Goal: Information Seeking & Learning: Learn about a topic

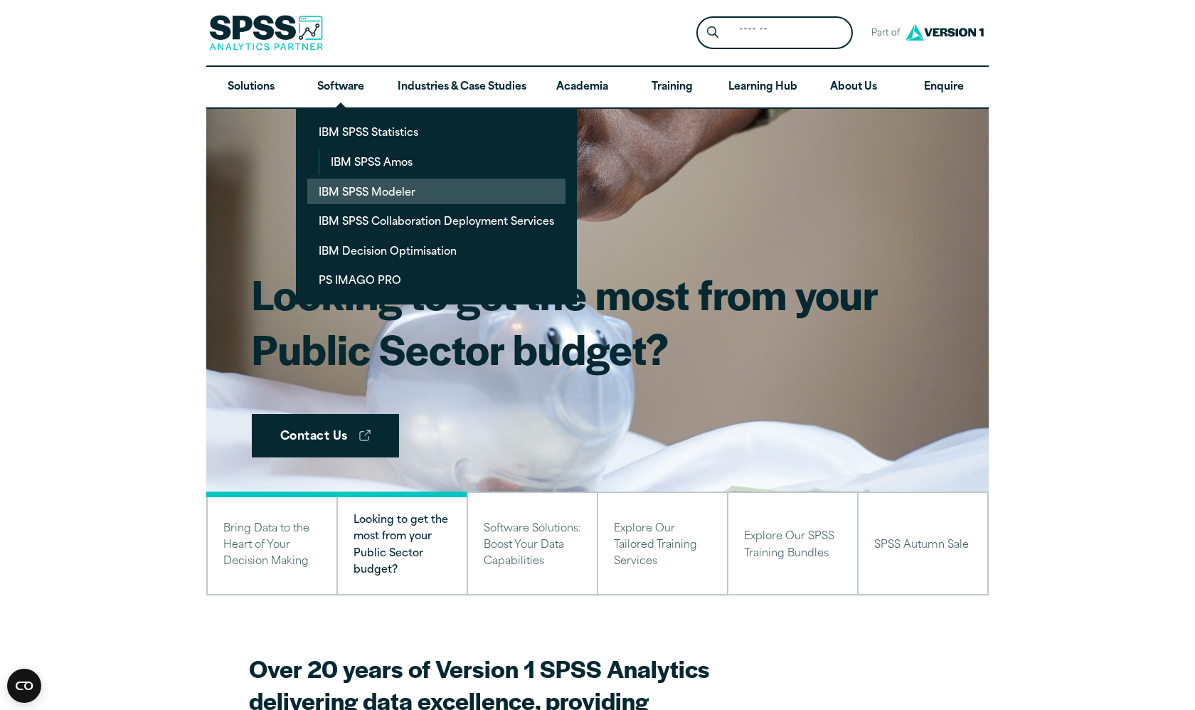
click at [363, 194] on link "IBM SPSS Modeler" at bounding box center [436, 192] width 258 height 26
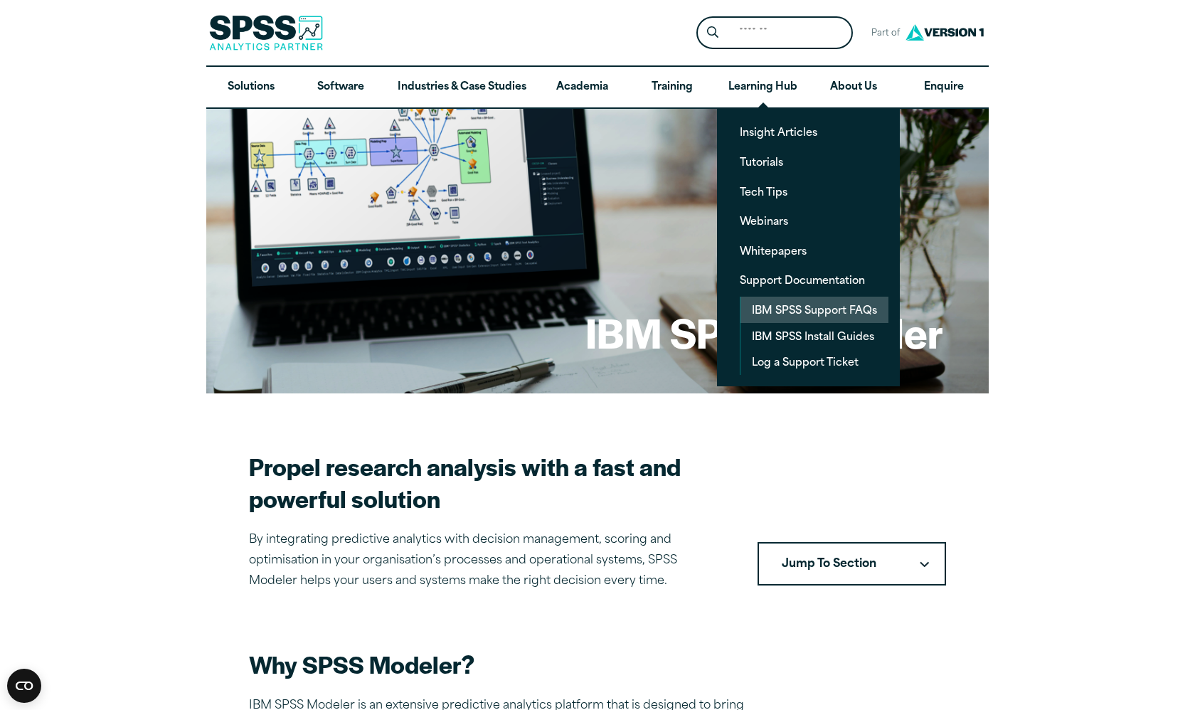
click at [782, 314] on link "IBM SPSS Support FAQs" at bounding box center [815, 310] width 148 height 26
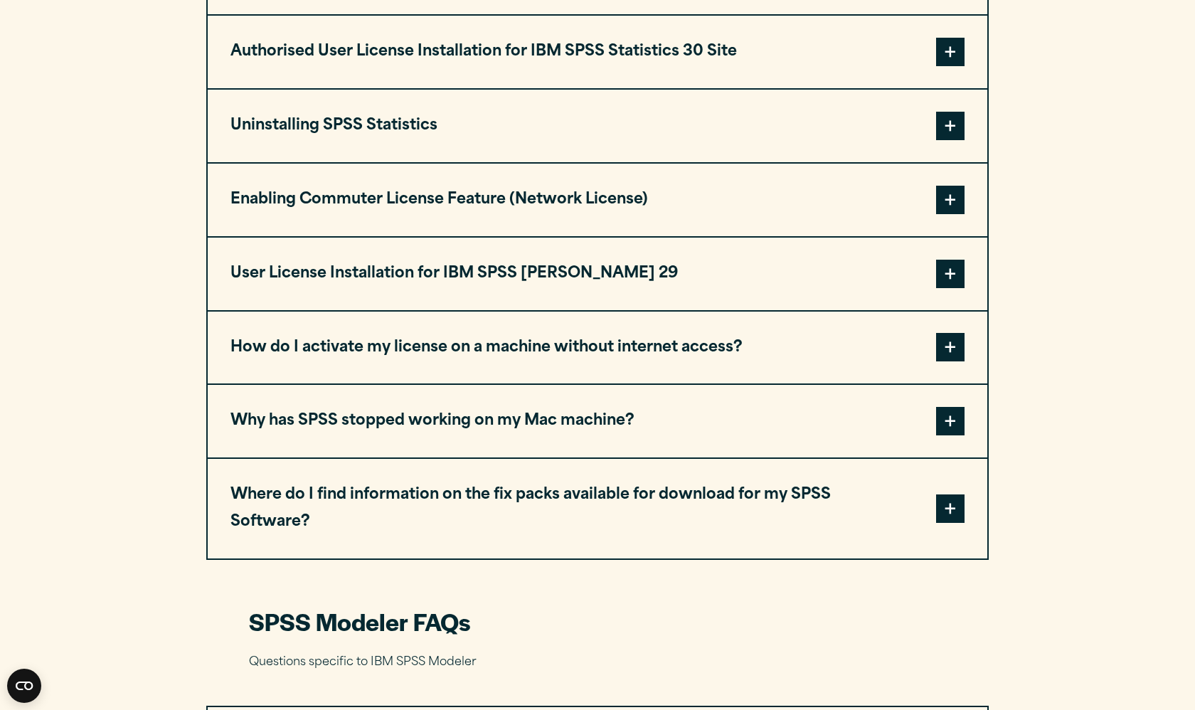
scroll to position [1900, 0]
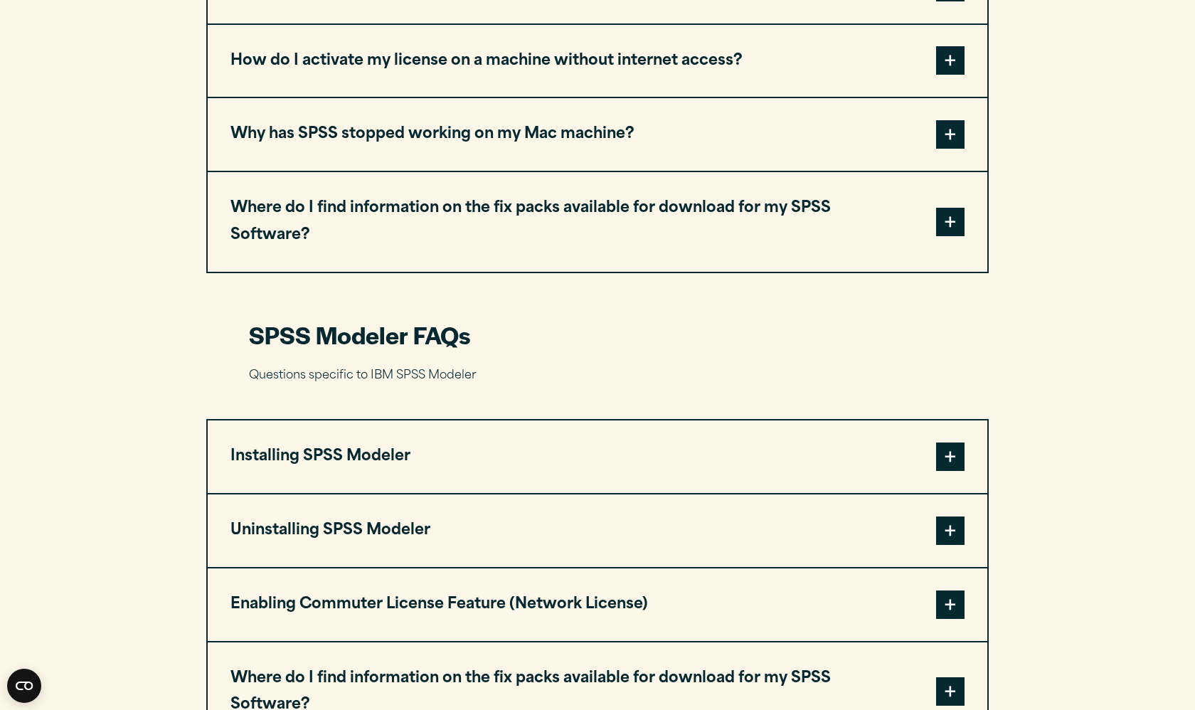
click at [957, 443] on span at bounding box center [950, 457] width 28 height 28
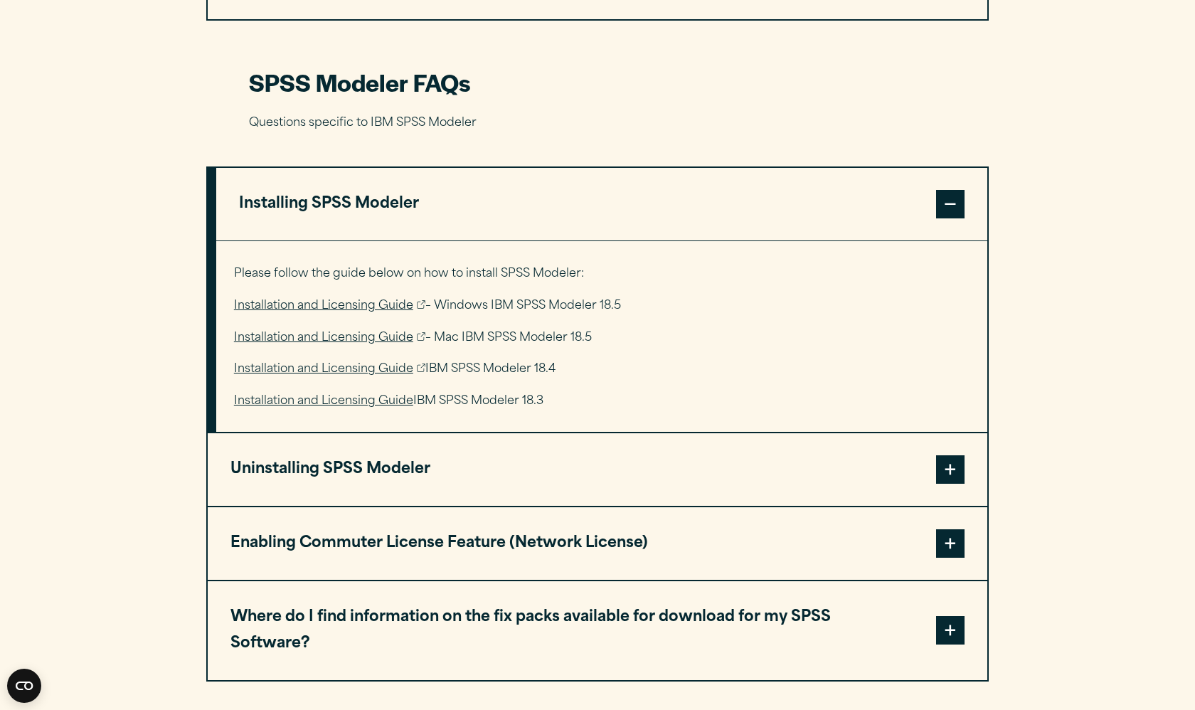
scroll to position [2167, 0]
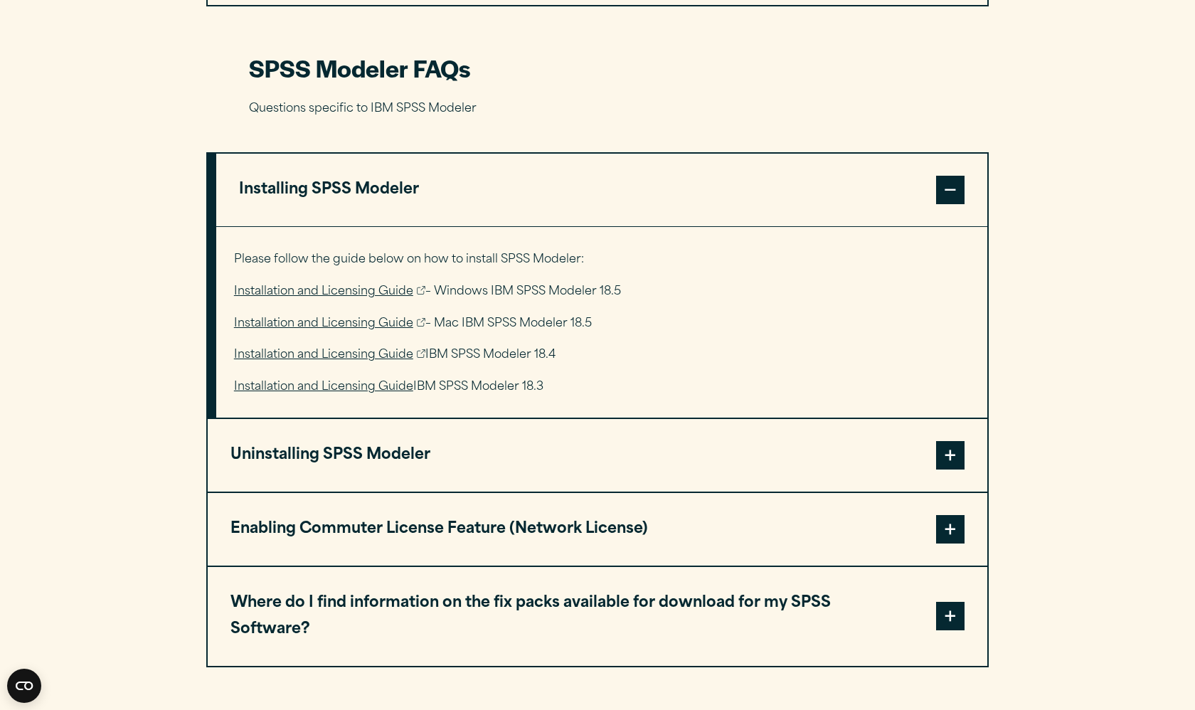
click at [954, 515] on span at bounding box center [950, 529] width 28 height 28
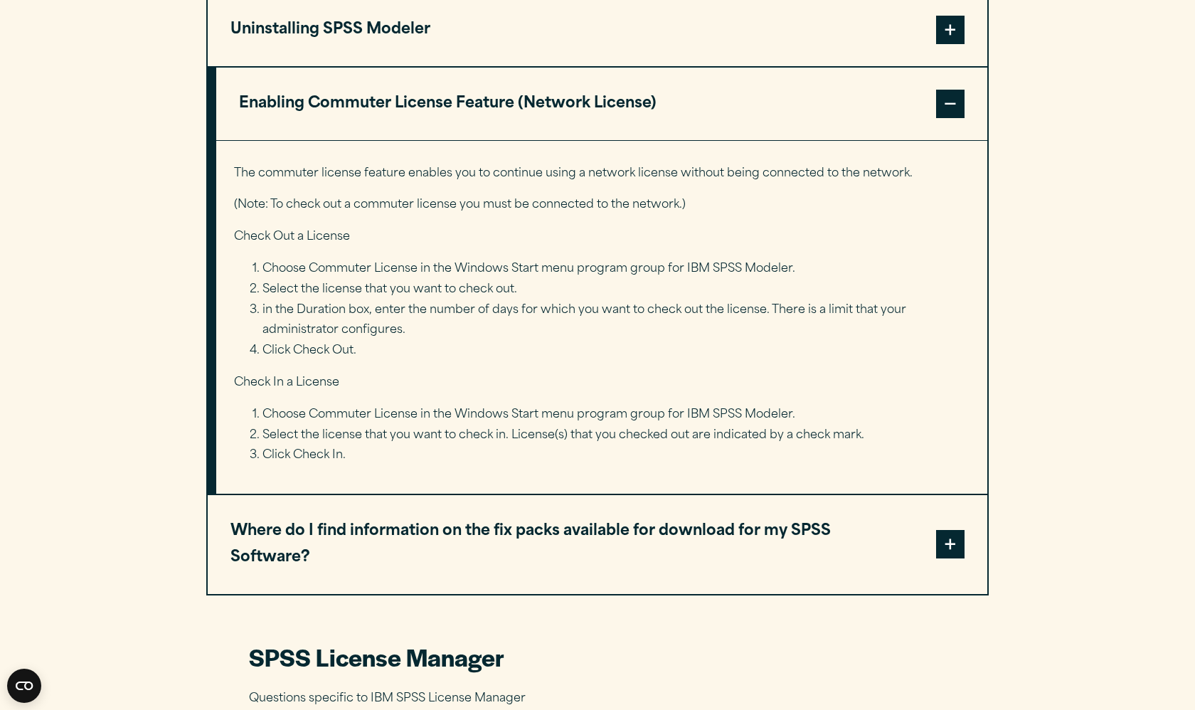
scroll to position [2813, 0]
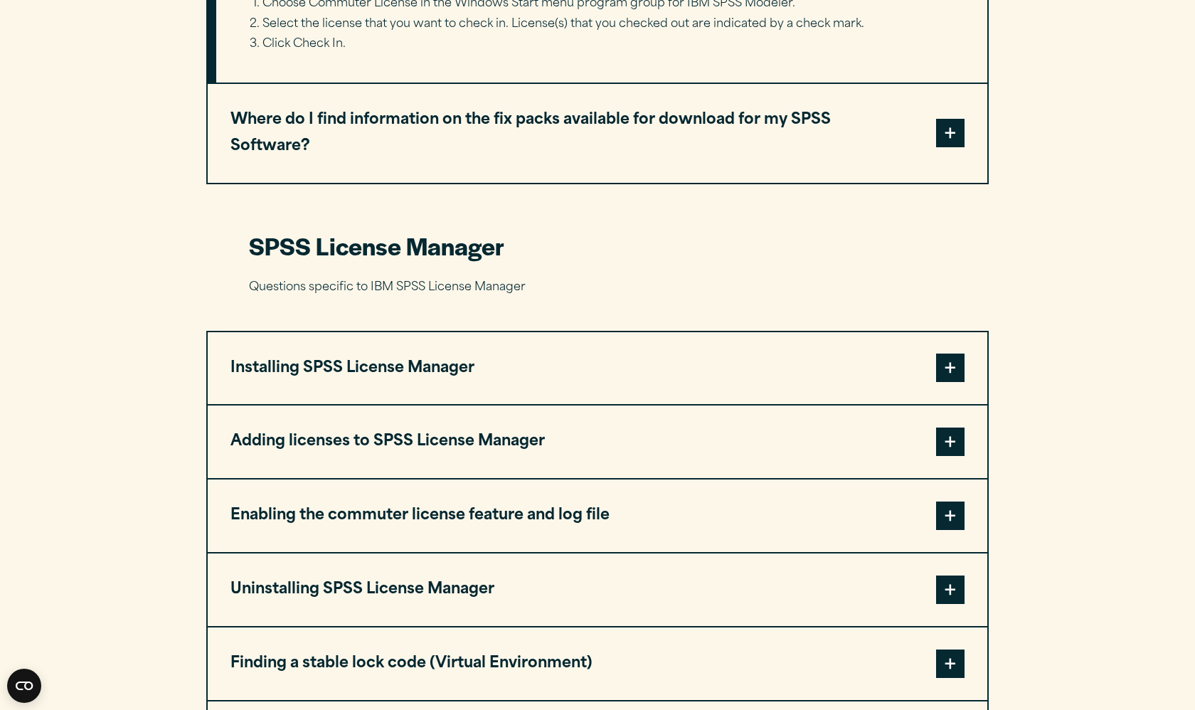
click at [941, 428] on span at bounding box center [950, 442] width 28 height 28
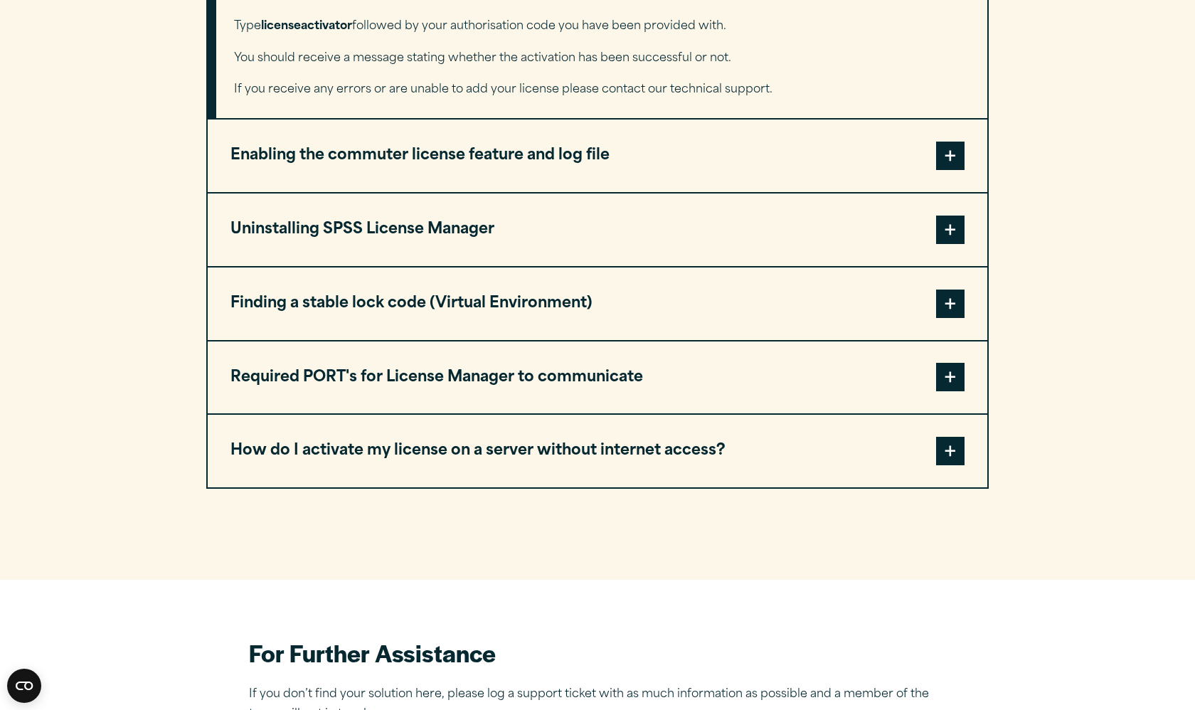
scroll to position [3531, 0]
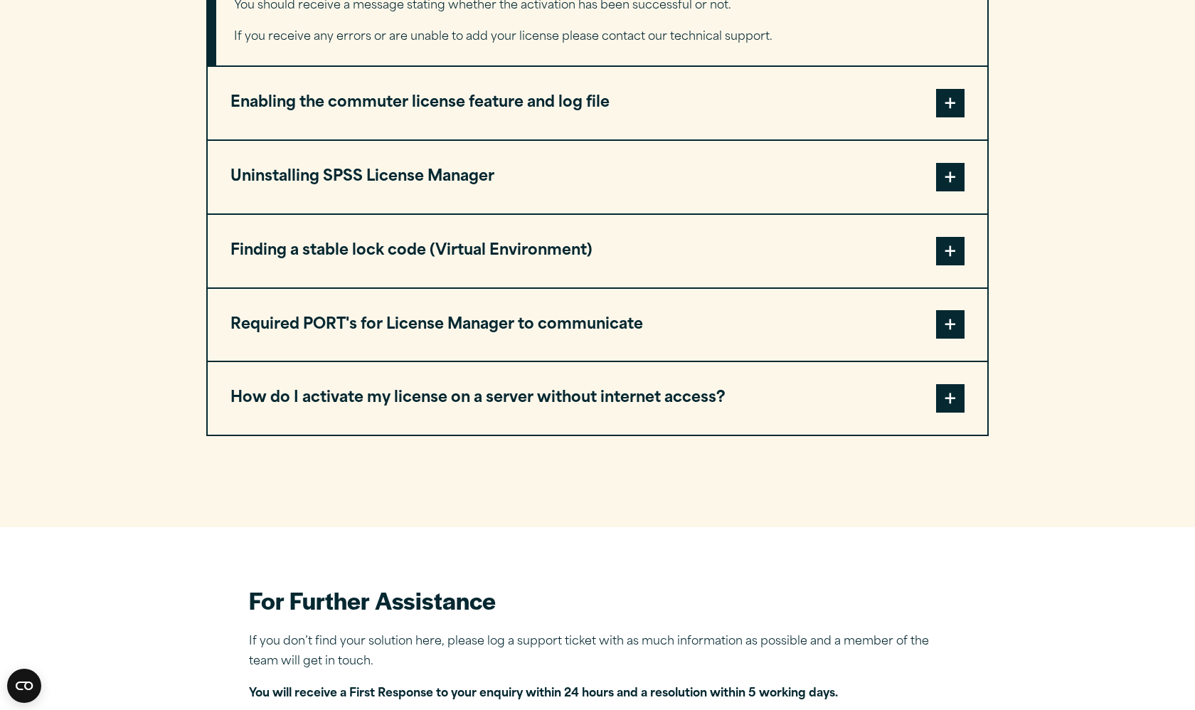
click at [946, 384] on span at bounding box center [950, 398] width 28 height 28
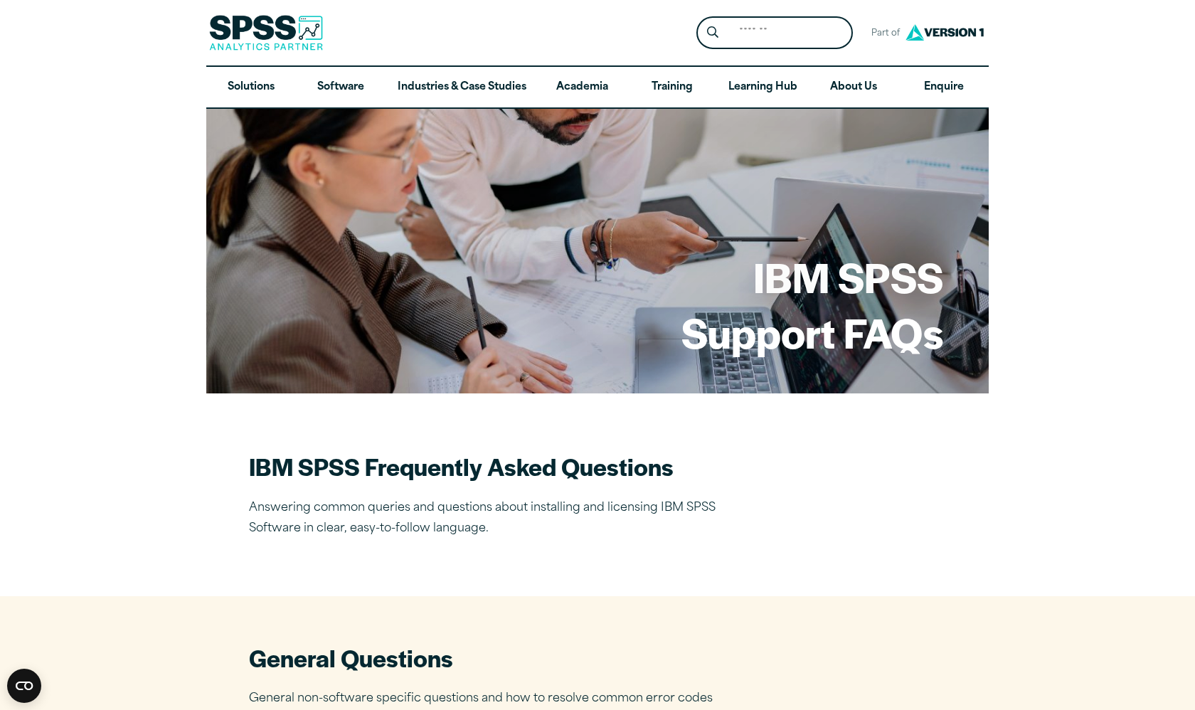
scroll to position [0, 0]
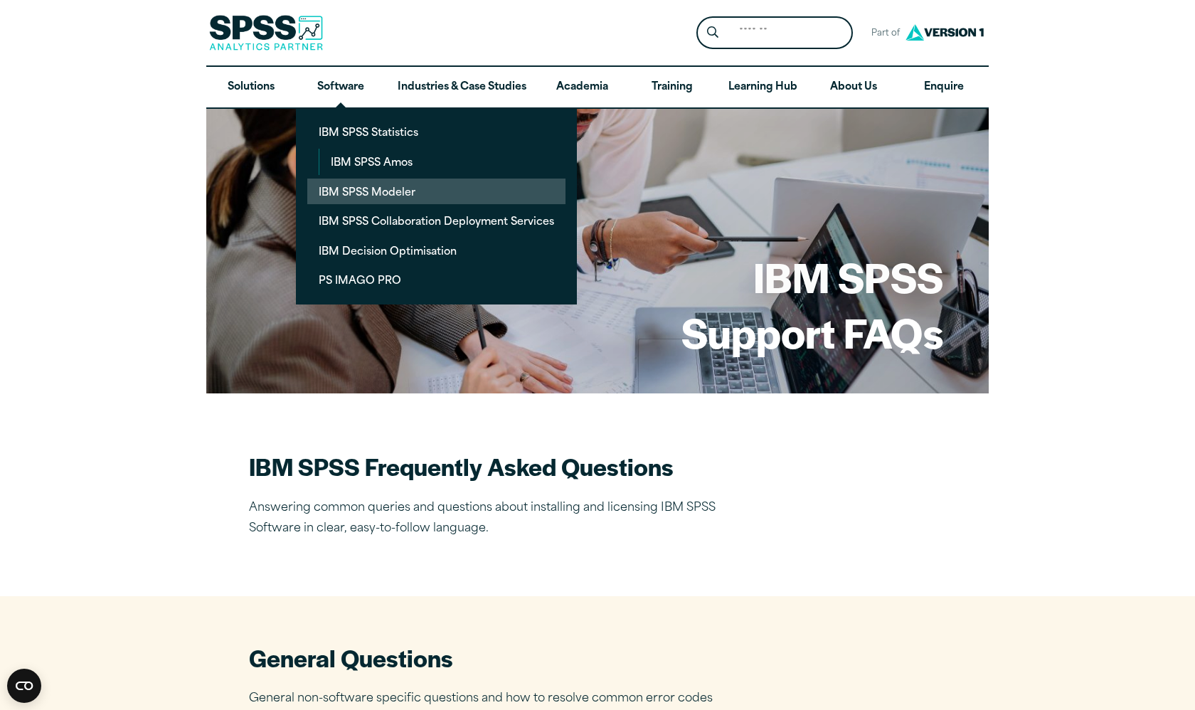
click at [364, 193] on link "IBM SPSS Modeler" at bounding box center [436, 192] width 258 height 26
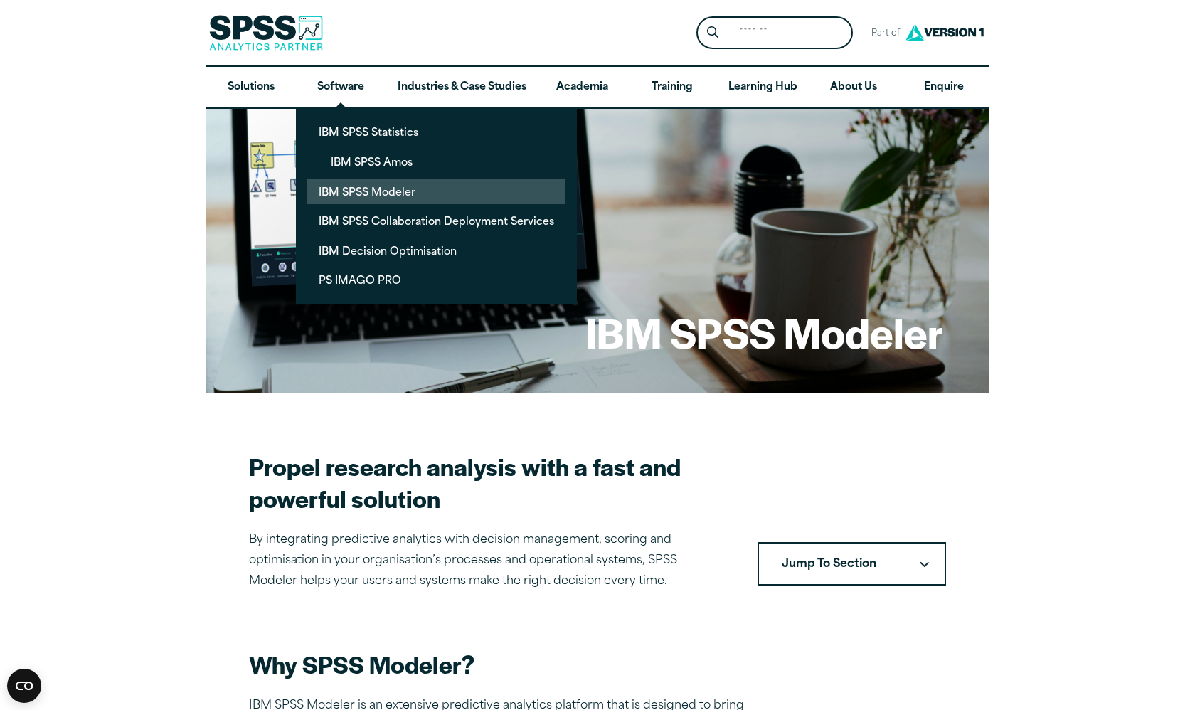
click at [351, 200] on link "IBM SPSS Modeler" at bounding box center [436, 192] width 258 height 26
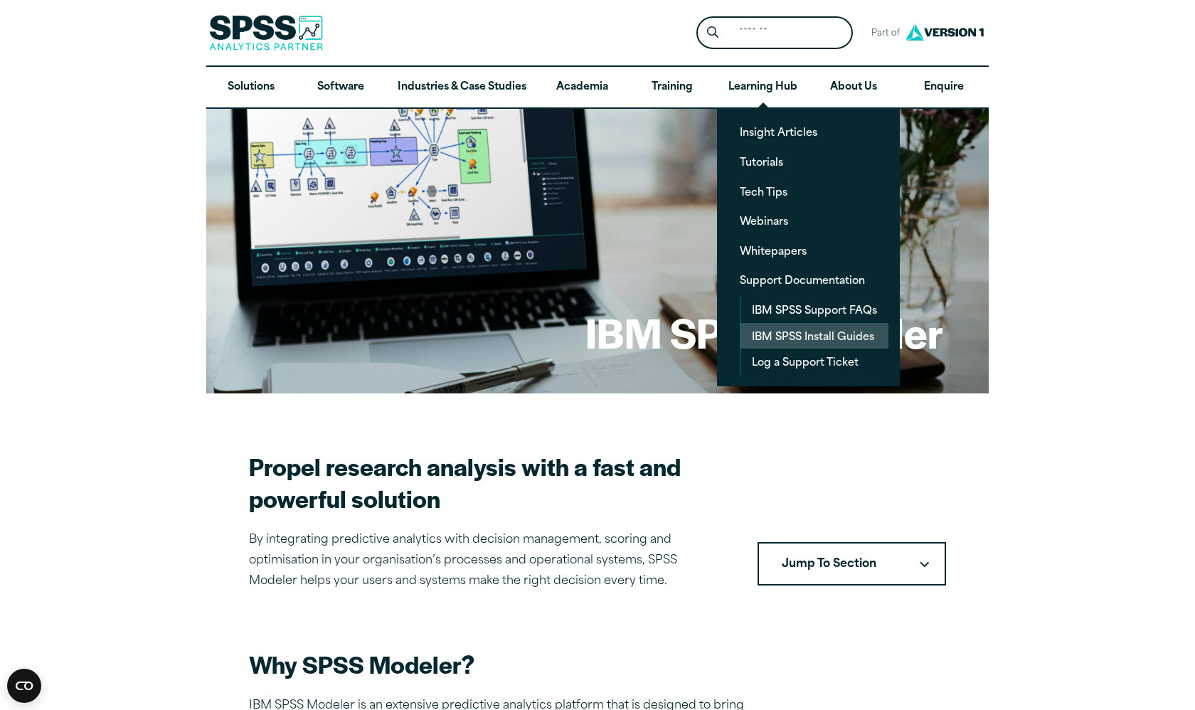
click at [788, 335] on link "IBM SPSS Install Guides" at bounding box center [815, 336] width 148 height 26
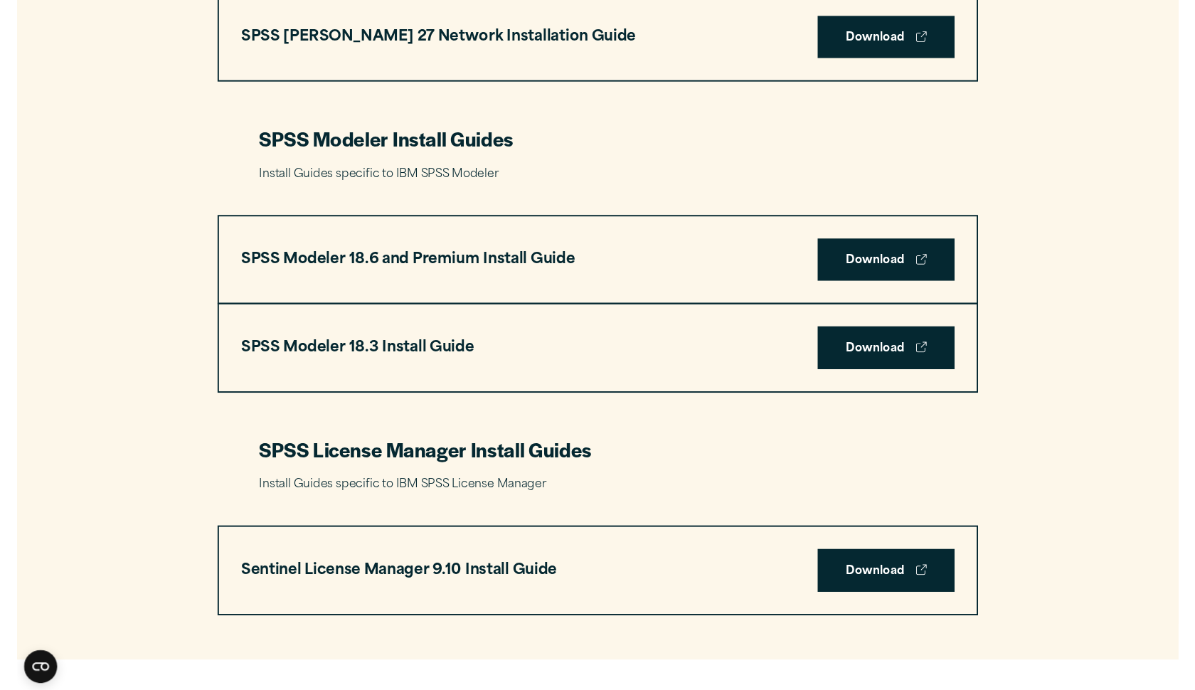
scroll to position [2781, 0]
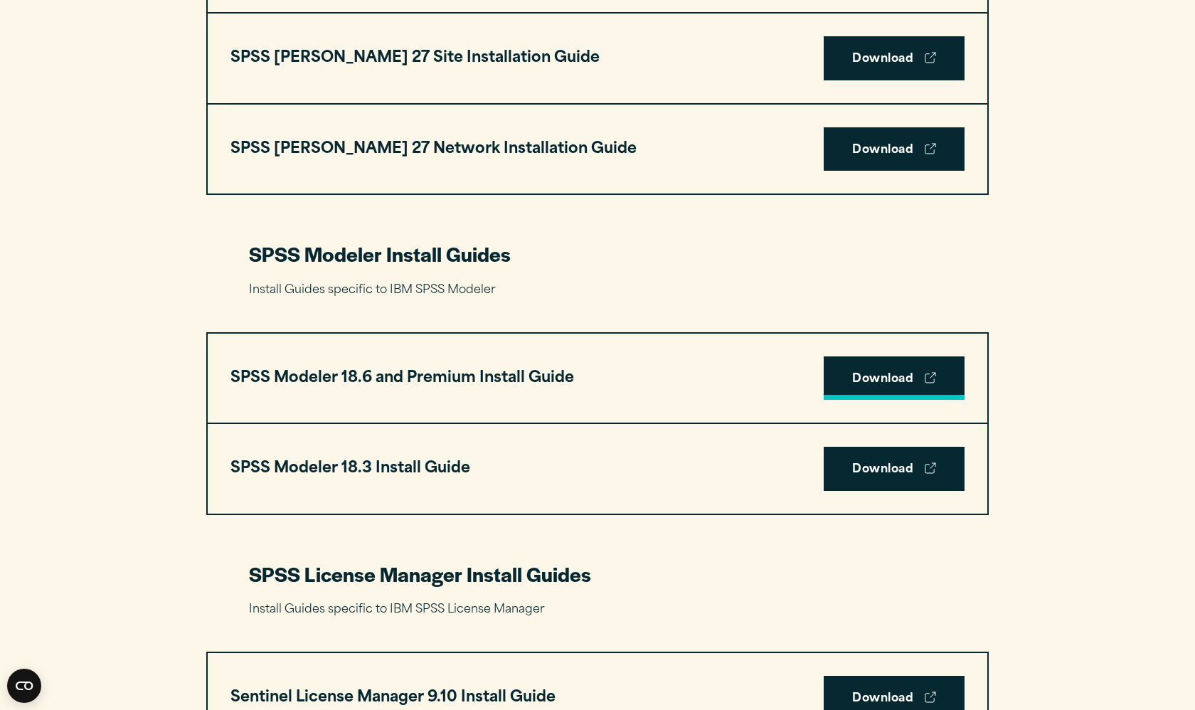
click at [869, 381] on link "Download" at bounding box center [894, 378] width 141 height 44
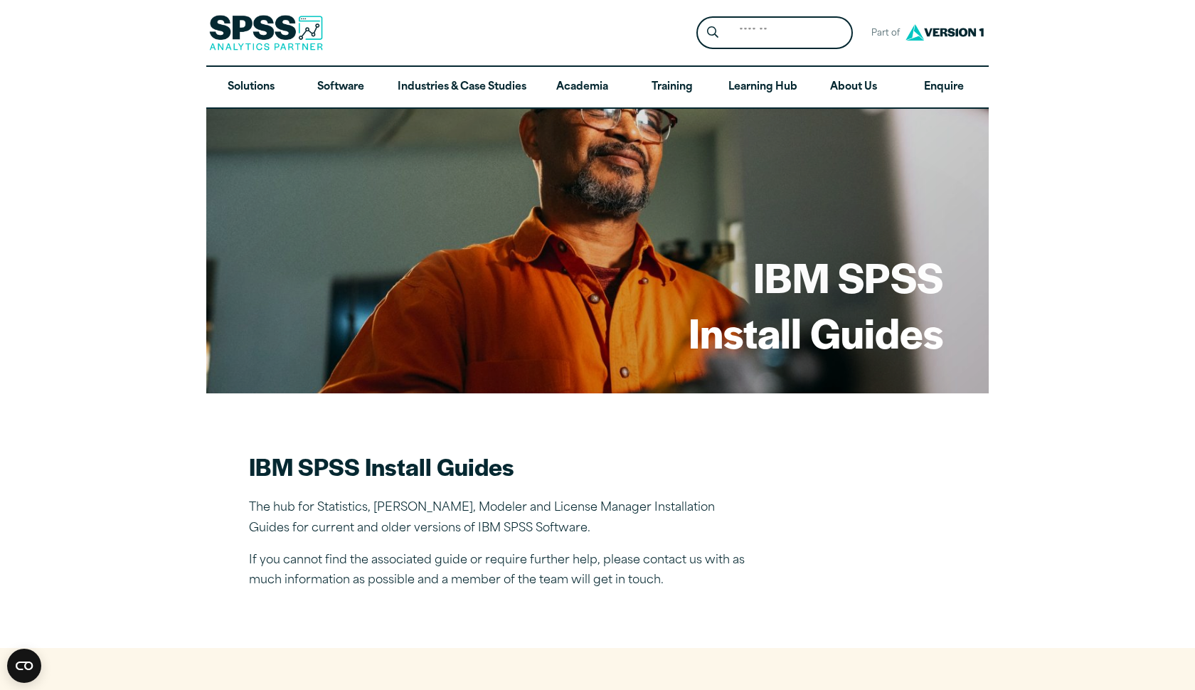
scroll to position [0, 0]
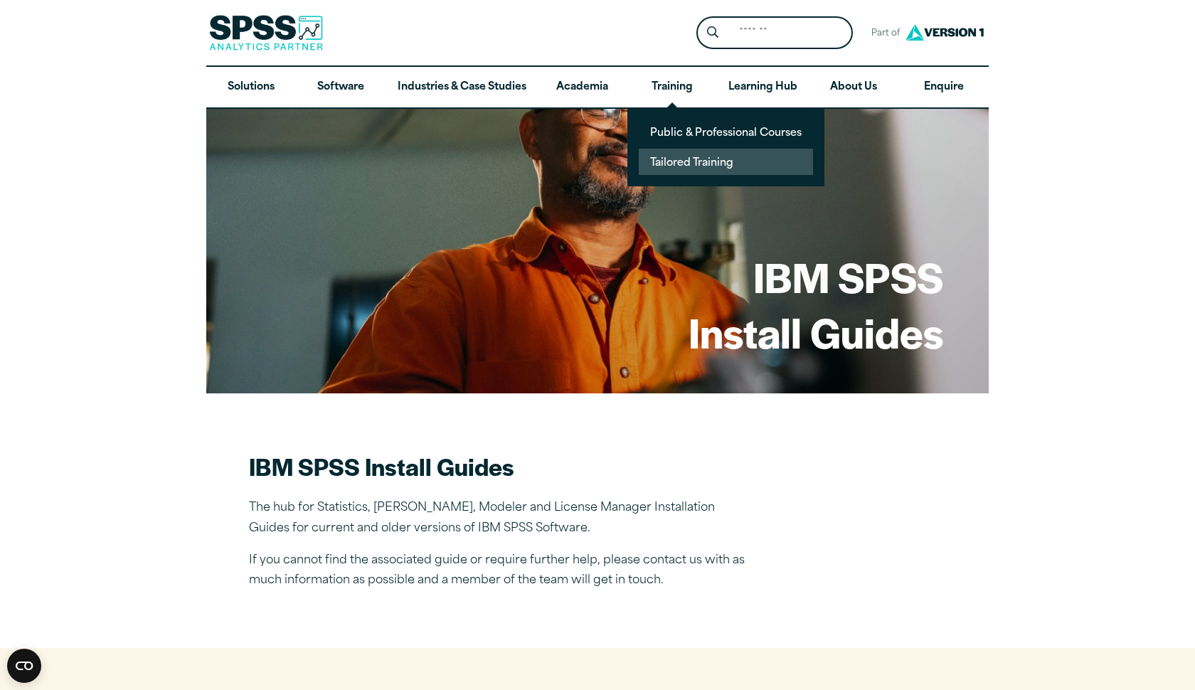
click at [675, 164] on link "Tailored Training" at bounding box center [726, 162] width 174 height 26
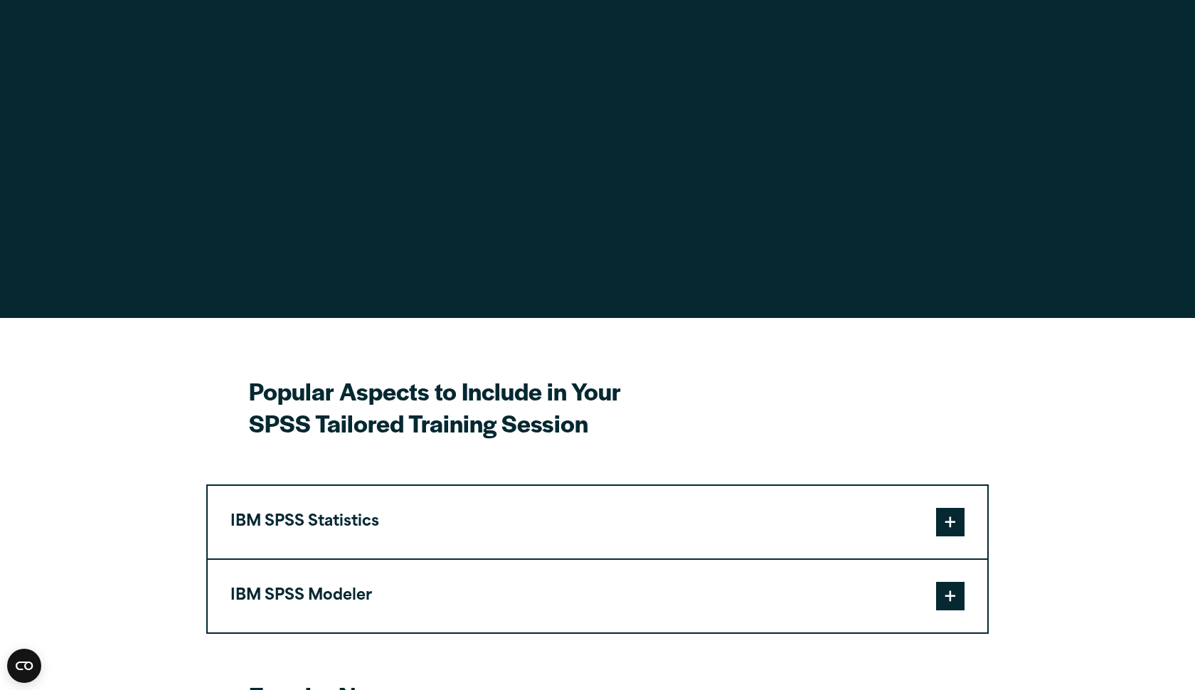
scroll to position [1562, 0]
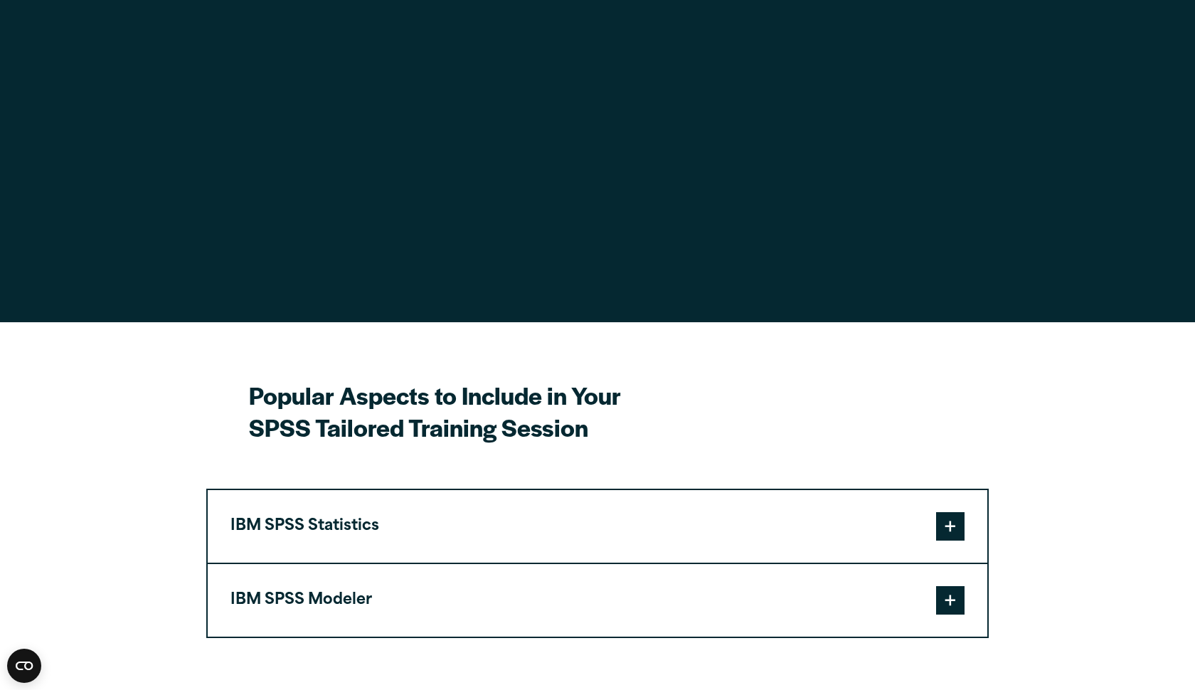
click at [951, 586] on span at bounding box center [950, 600] width 28 height 28
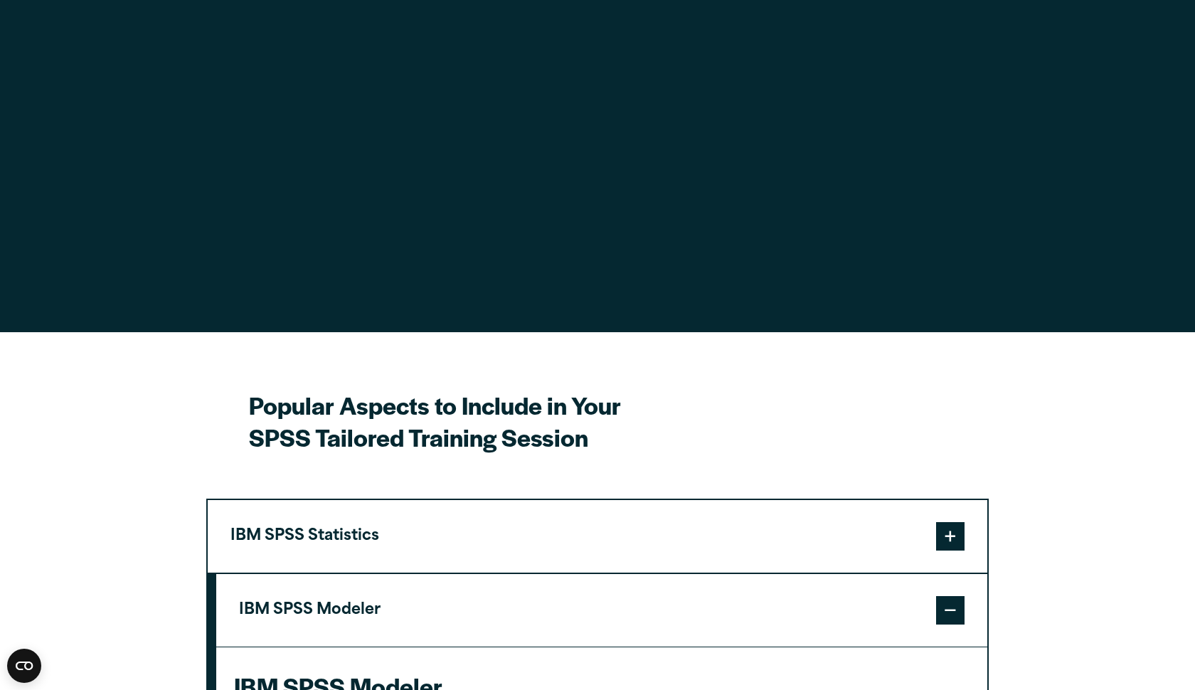
scroll to position [1559, 0]
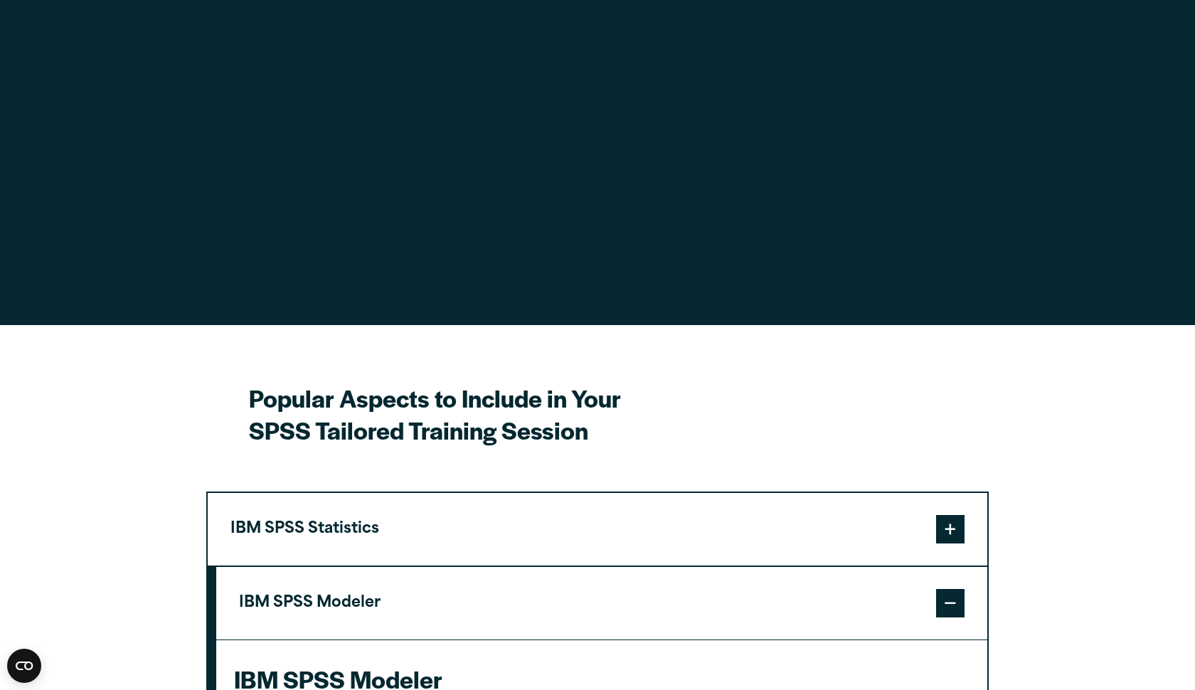
click at [953, 515] on span at bounding box center [950, 529] width 28 height 28
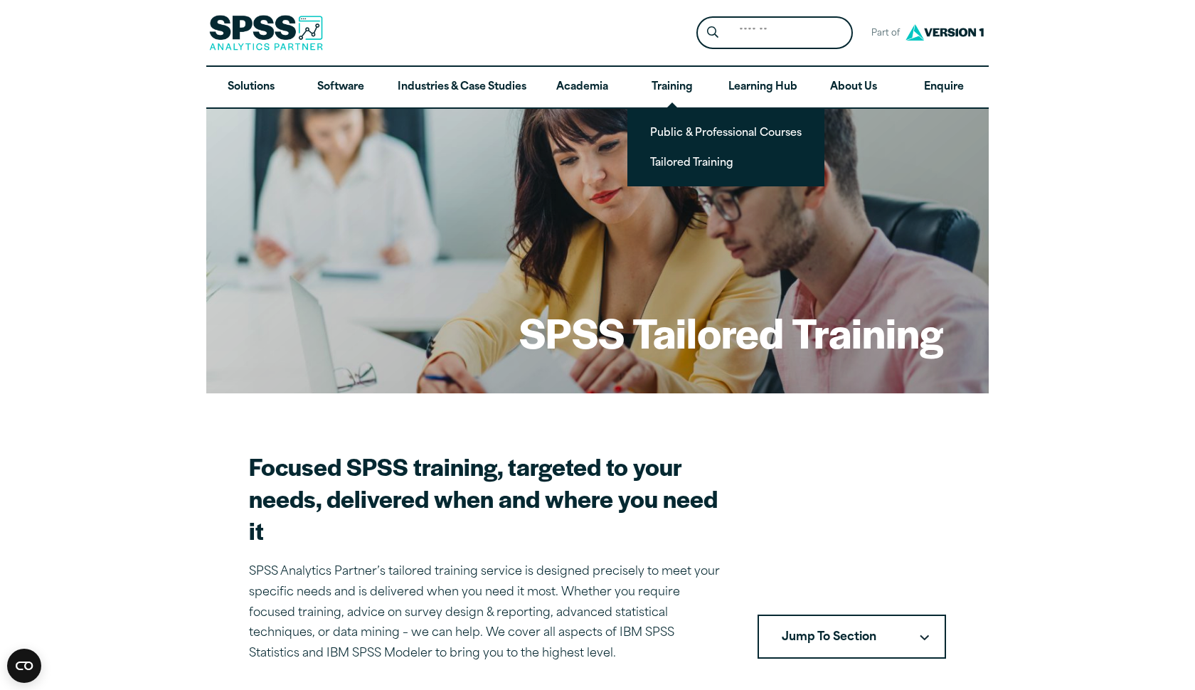
scroll to position [0, 0]
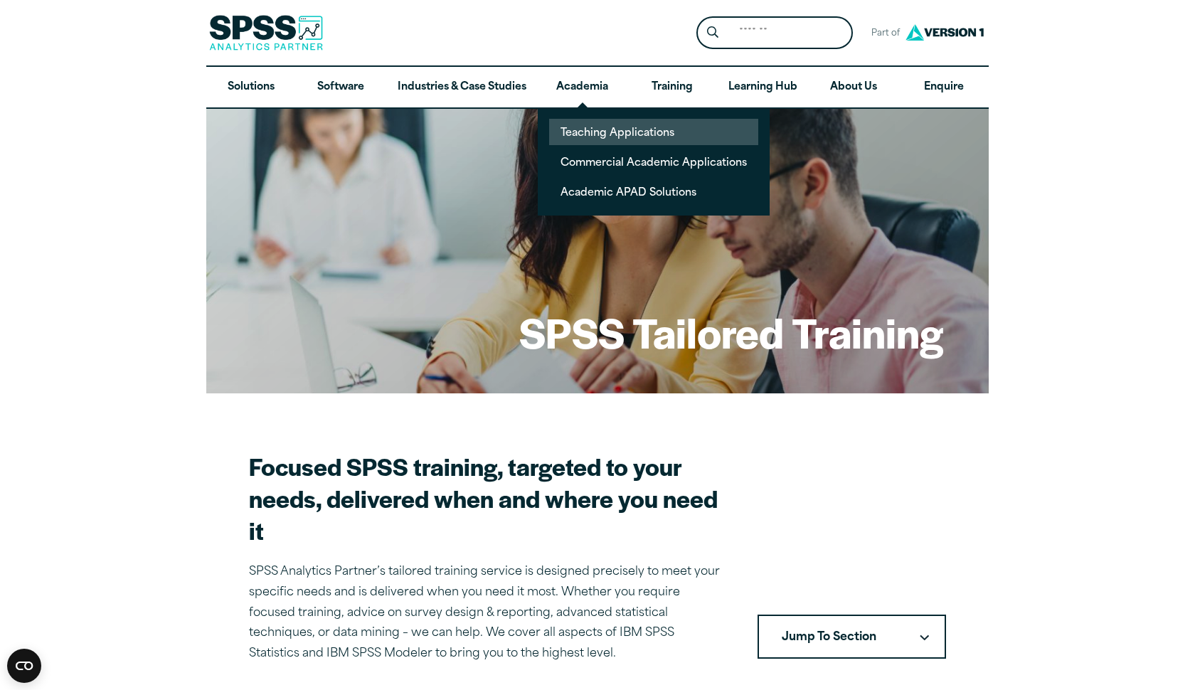
click at [593, 140] on link "Teaching Applications" at bounding box center [653, 132] width 209 height 26
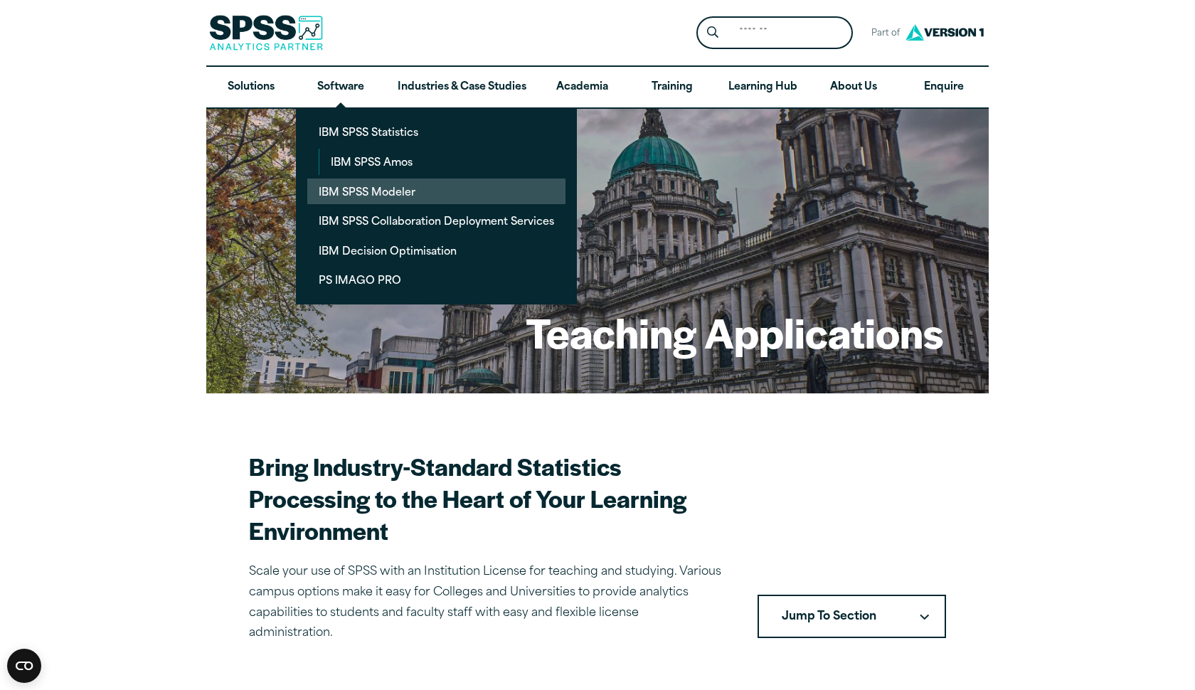
click at [369, 193] on link "IBM SPSS Modeler" at bounding box center [436, 192] width 258 height 26
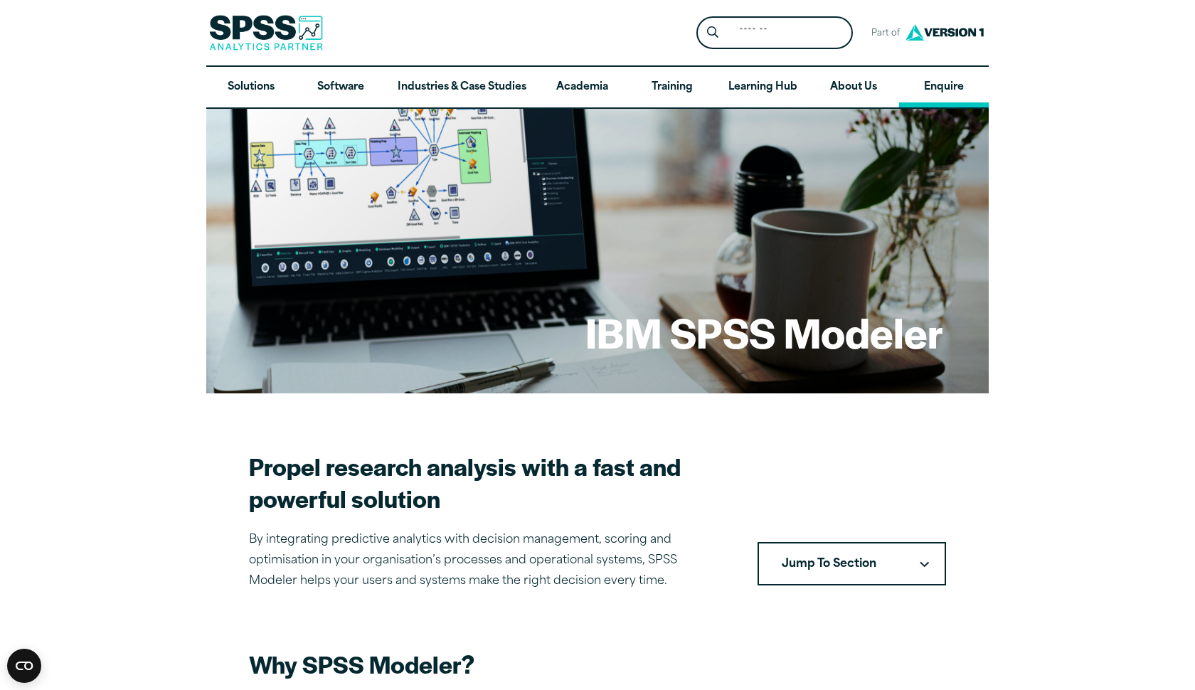
click at [941, 94] on link "Enquire" at bounding box center [944, 87] width 90 height 41
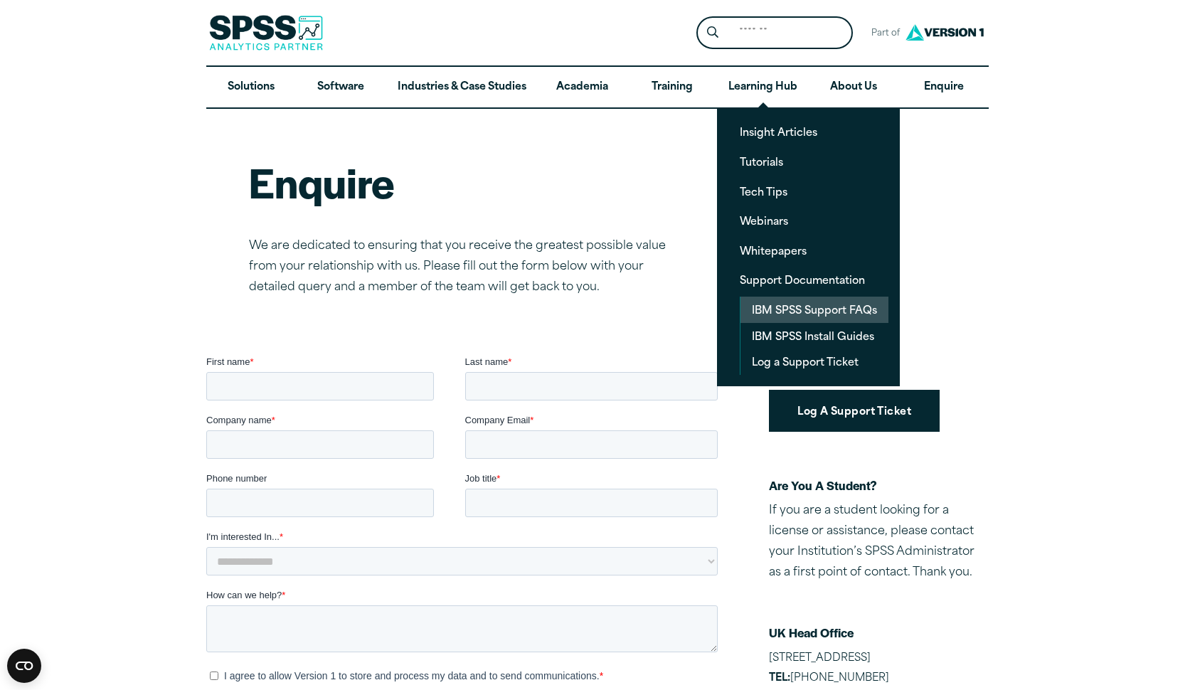
click at [778, 312] on link "IBM SPSS Support FAQs" at bounding box center [815, 310] width 148 height 26
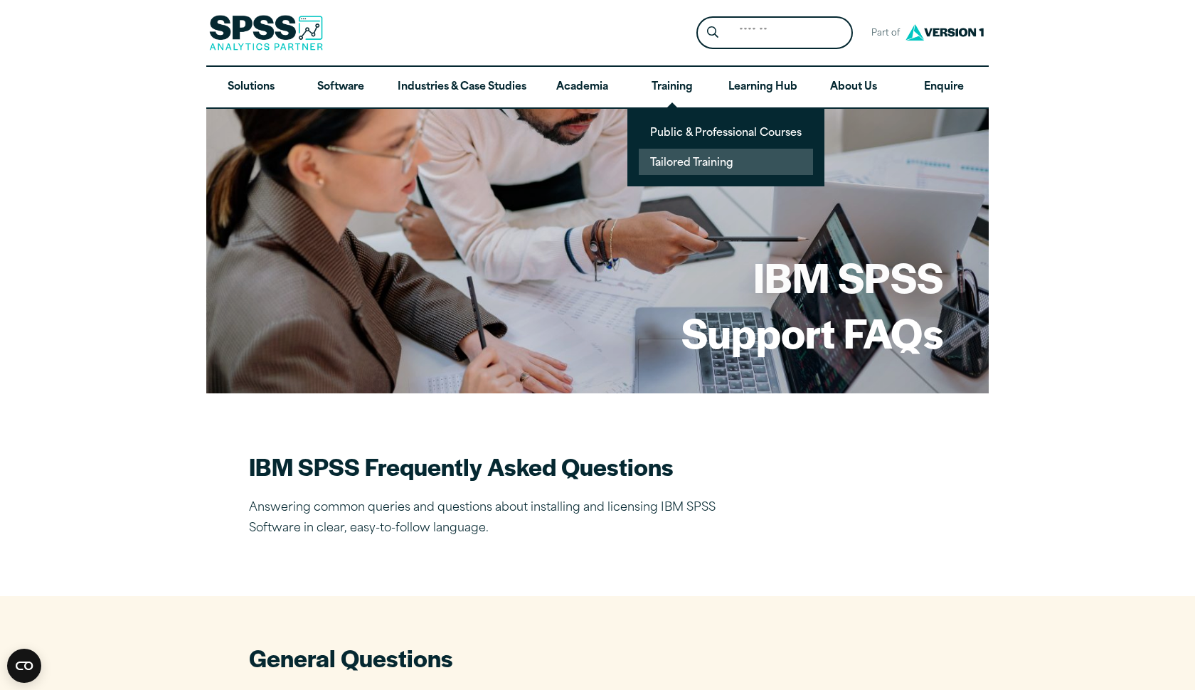
click at [678, 163] on link "Tailored Training" at bounding box center [726, 162] width 174 height 26
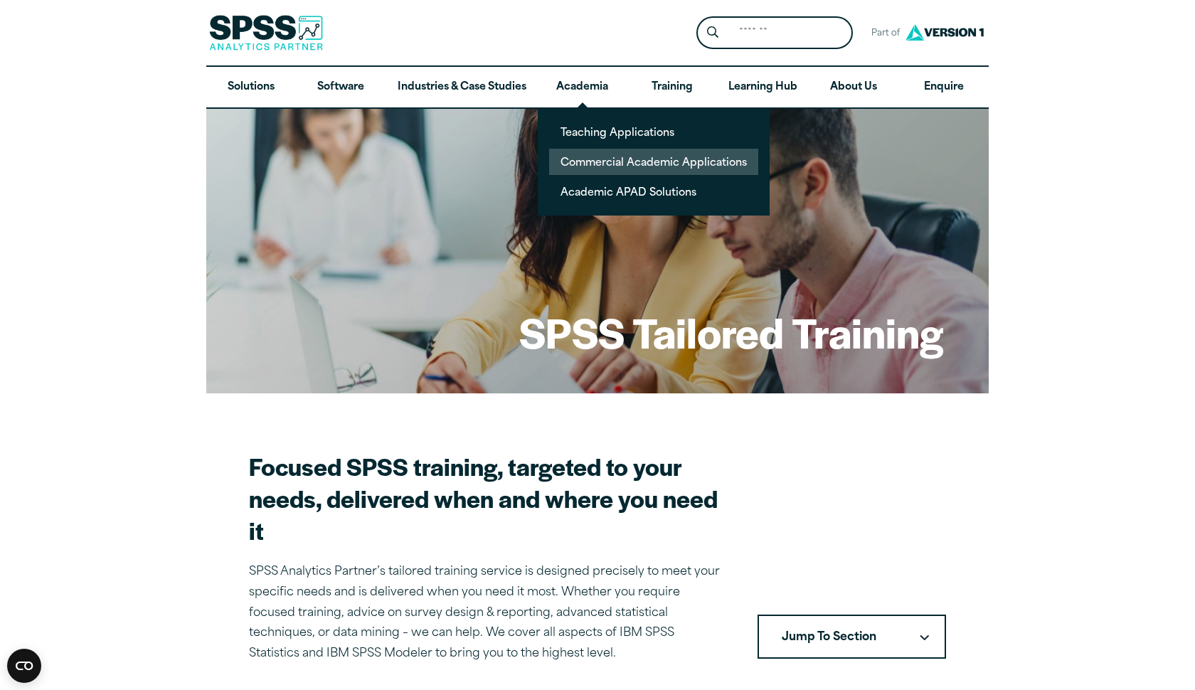
click at [608, 169] on link "Commercial Academic Applications" at bounding box center [653, 162] width 209 height 26
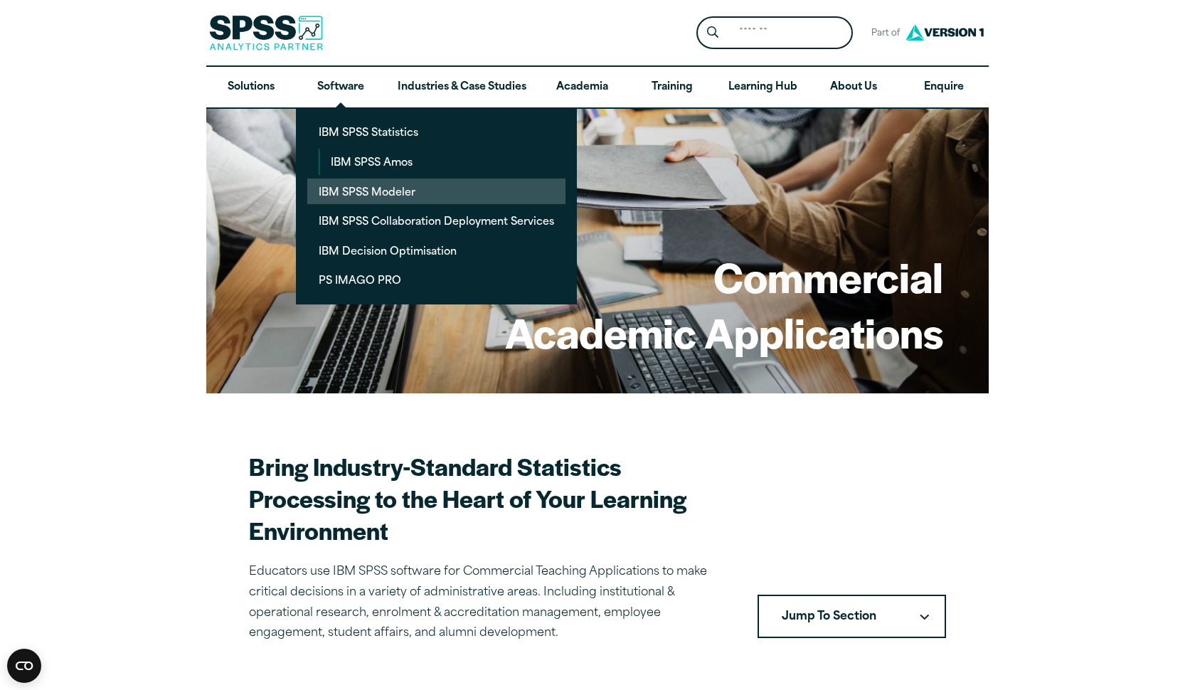
click at [354, 191] on link "IBM SPSS Modeler" at bounding box center [436, 192] width 258 height 26
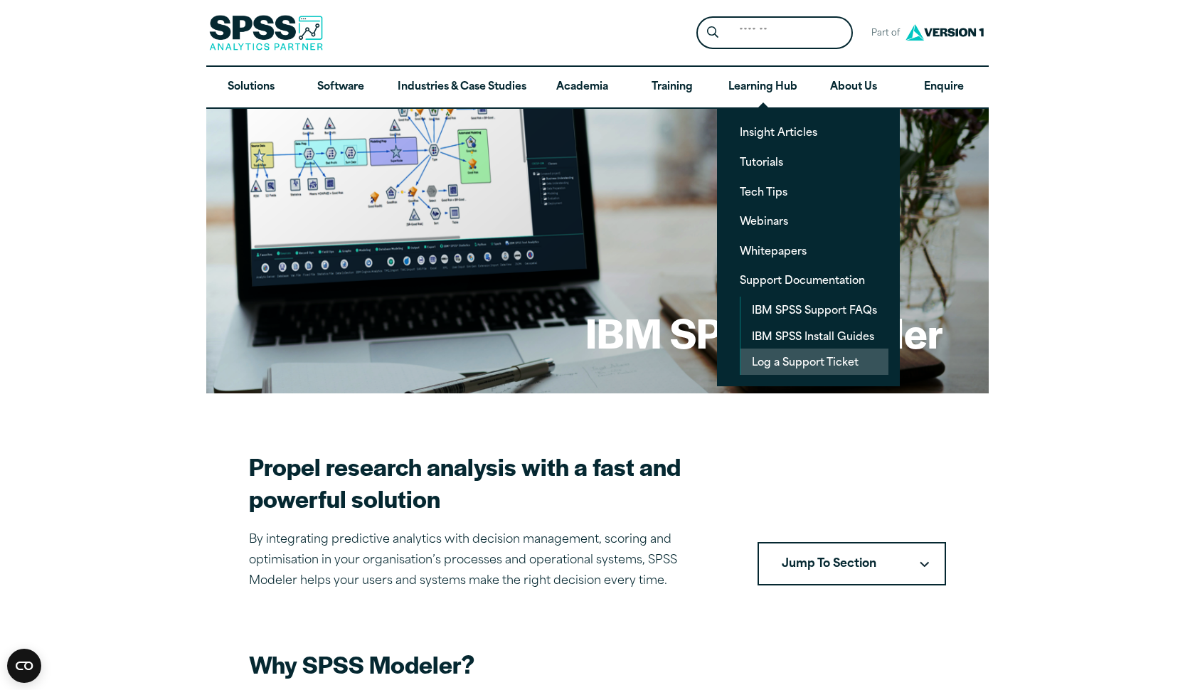
click at [775, 366] on link "Log a Support Ticket" at bounding box center [815, 362] width 148 height 26
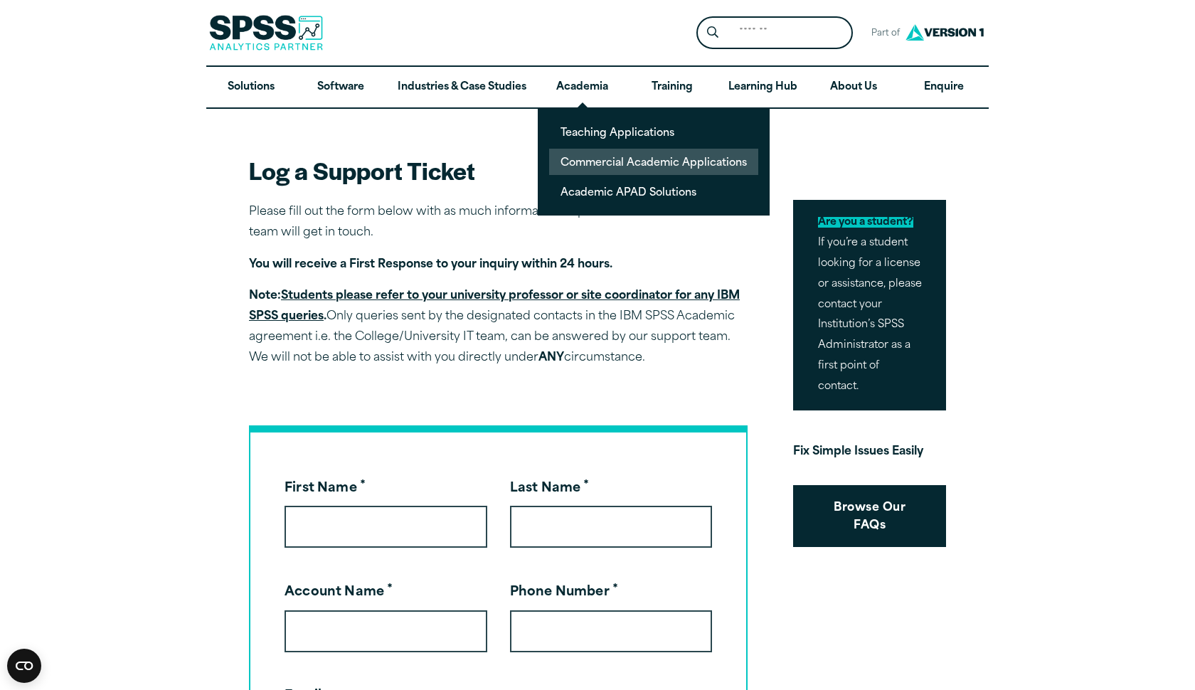
click at [598, 164] on link "Commercial Academic Applications" at bounding box center [653, 162] width 209 height 26
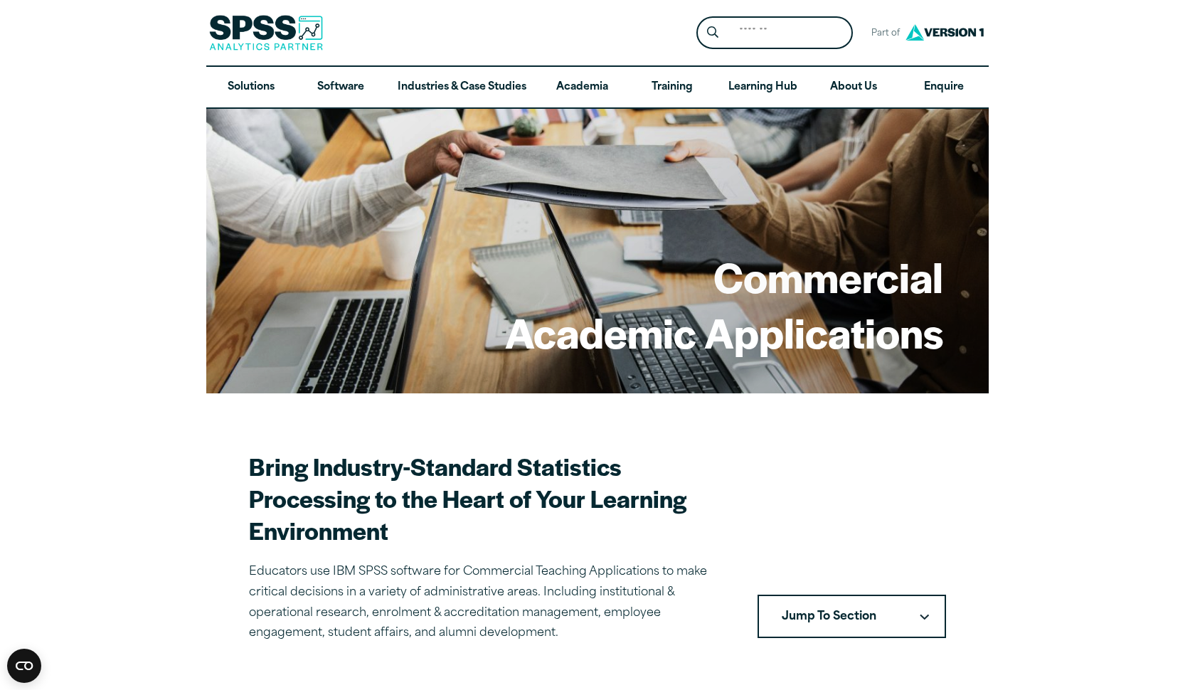
click at [268, 46] on img at bounding box center [266, 33] width 114 height 36
